Goal: Transaction & Acquisition: Purchase product/service

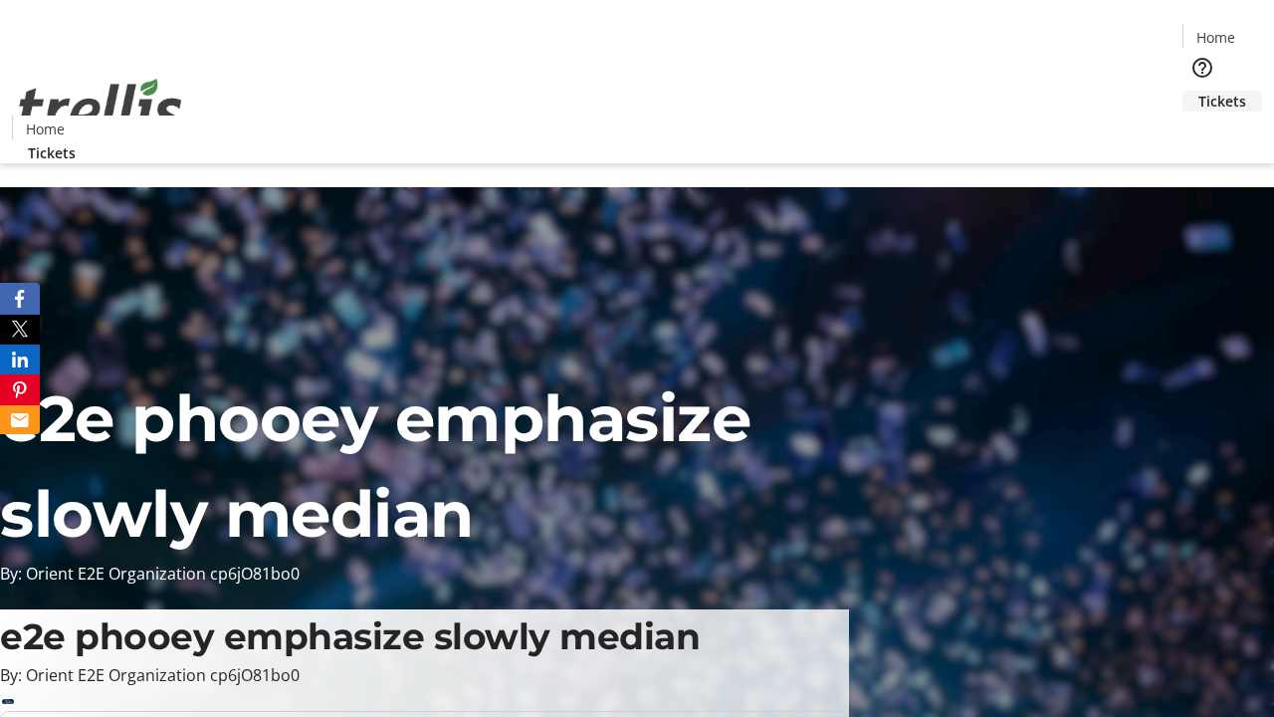
click at [1198, 91] on span "Tickets" at bounding box center [1222, 101] width 48 height 21
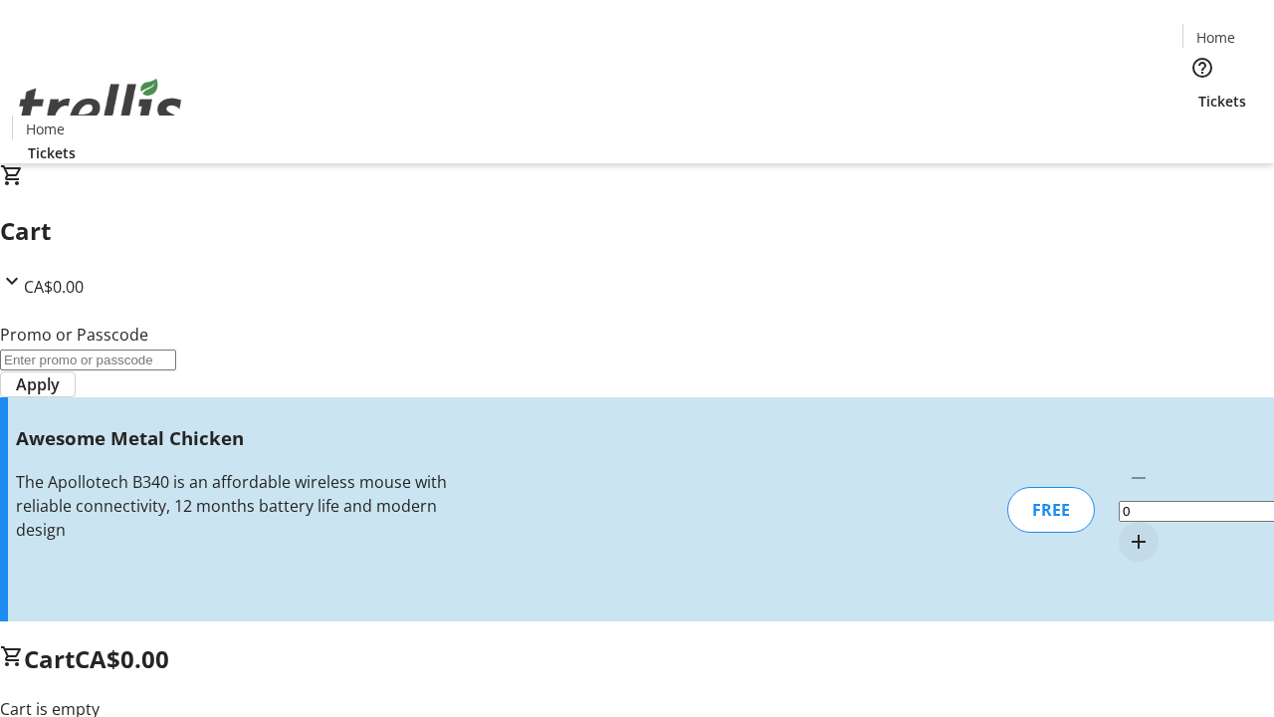
click at [1127, 529] on mat-icon "Increment by one" at bounding box center [1139, 541] width 24 height 24
type input "1"
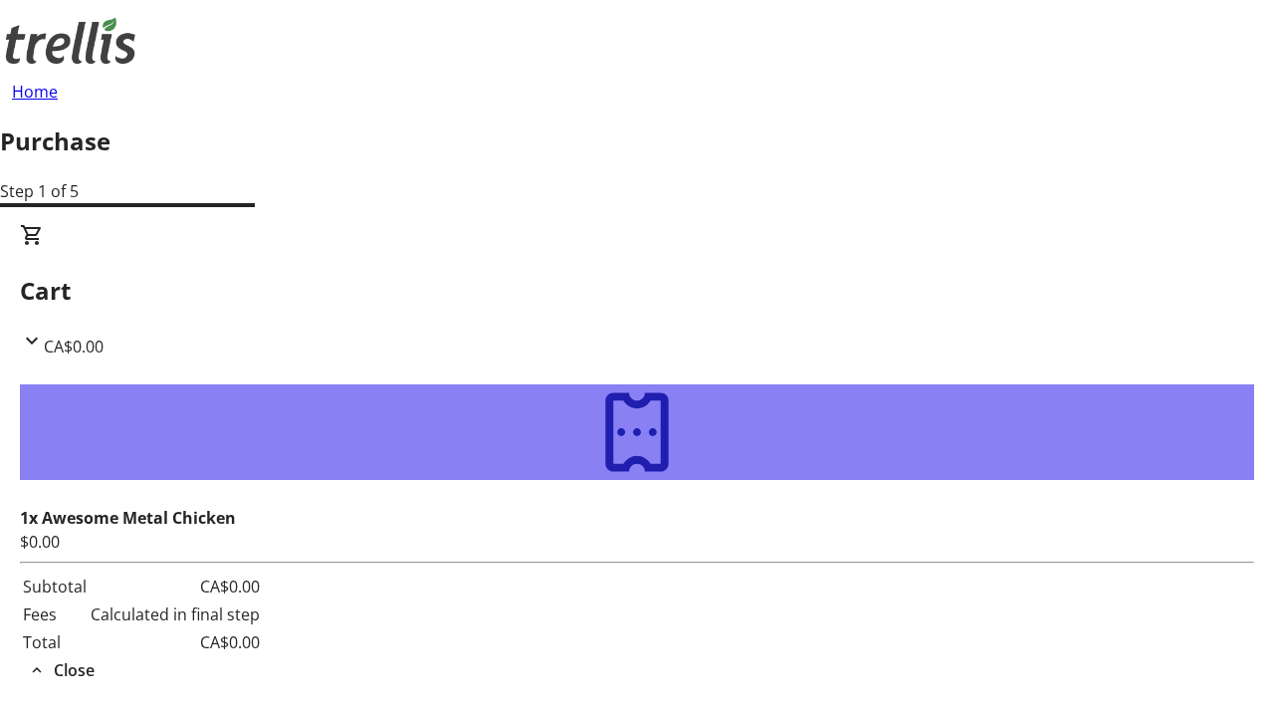
type input "[EMAIL_ADDRESS][DOMAIN_NAME]"
type input "[PERSON_NAME]"
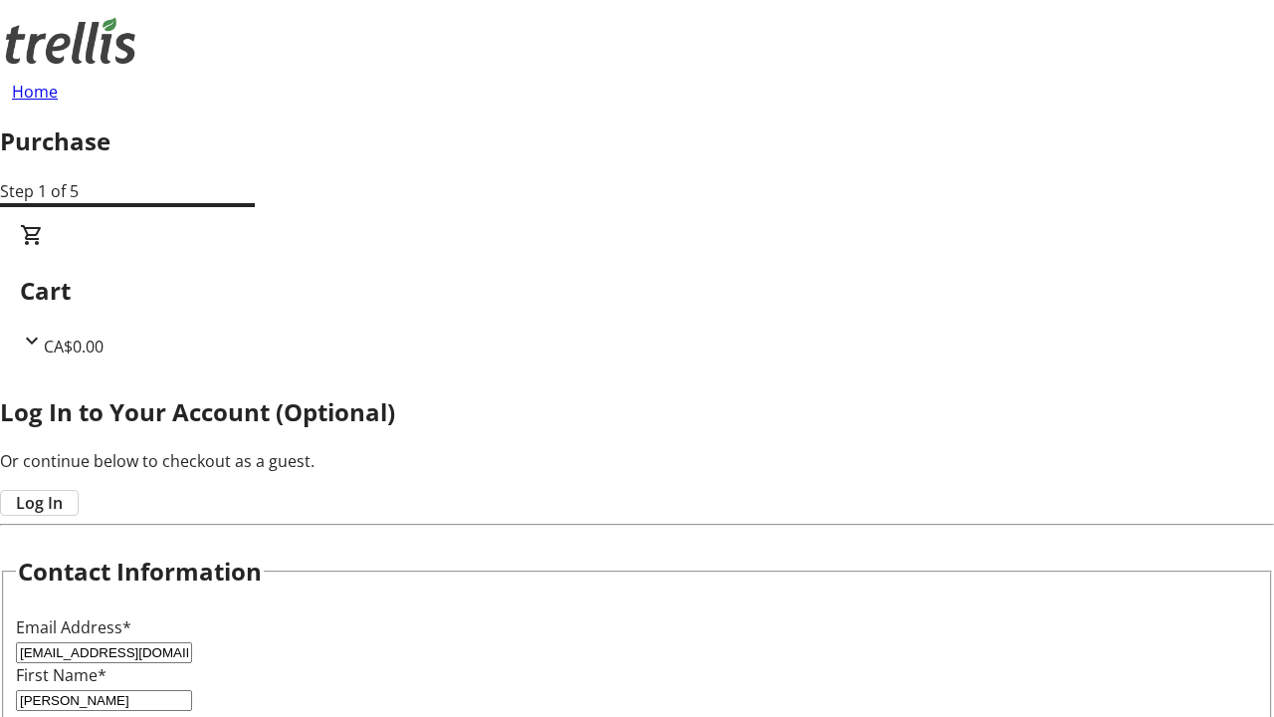
type input "[PERSON_NAME]"
